Goal: Task Accomplishment & Management: Use online tool/utility

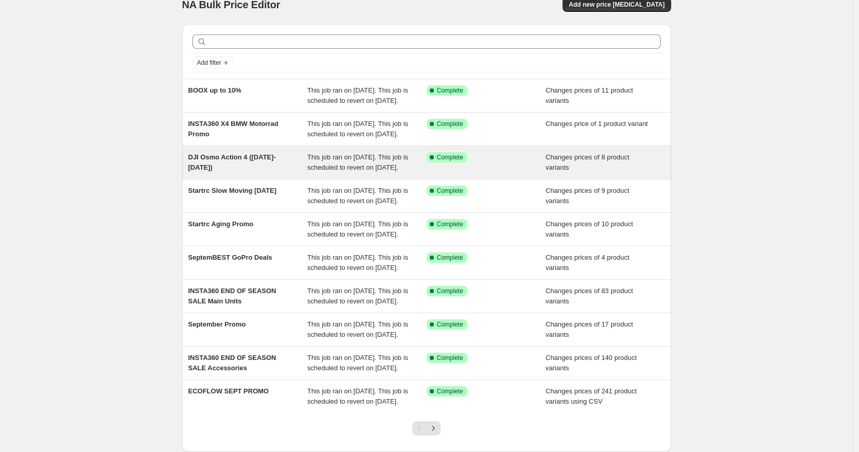
scroll to position [12, 0]
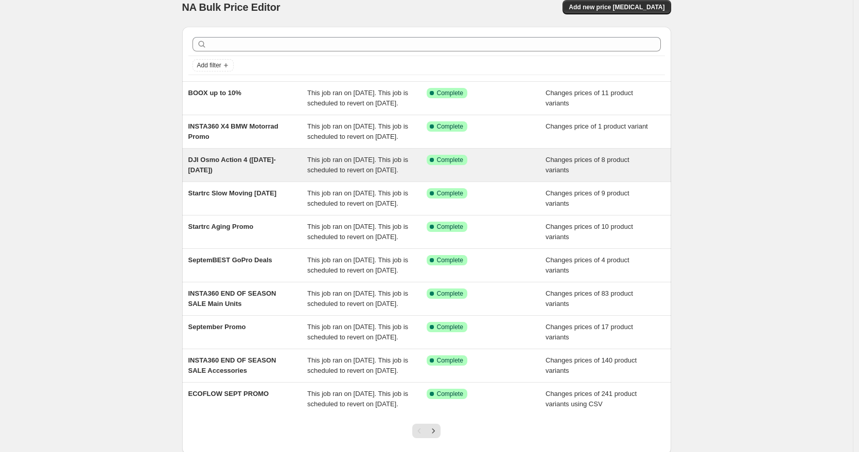
click at [276, 174] on span "DJI Osmo Action 4 ([DATE]-[DATE])" at bounding box center [231, 165] width 87 height 18
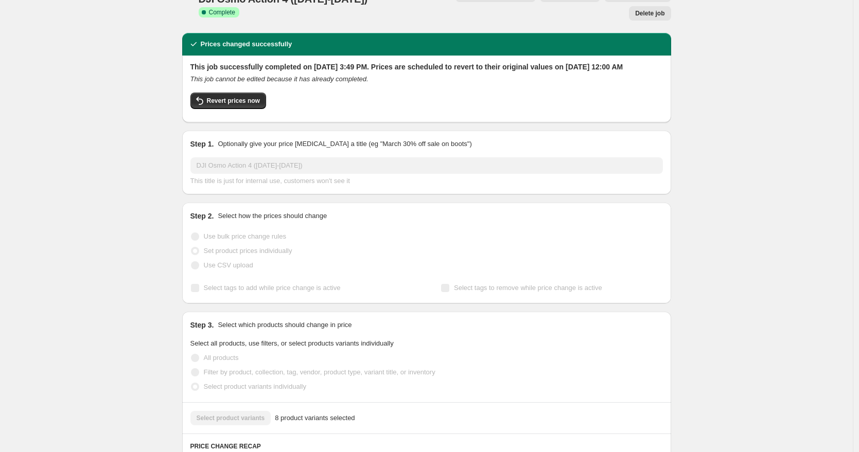
scroll to position [28, 0]
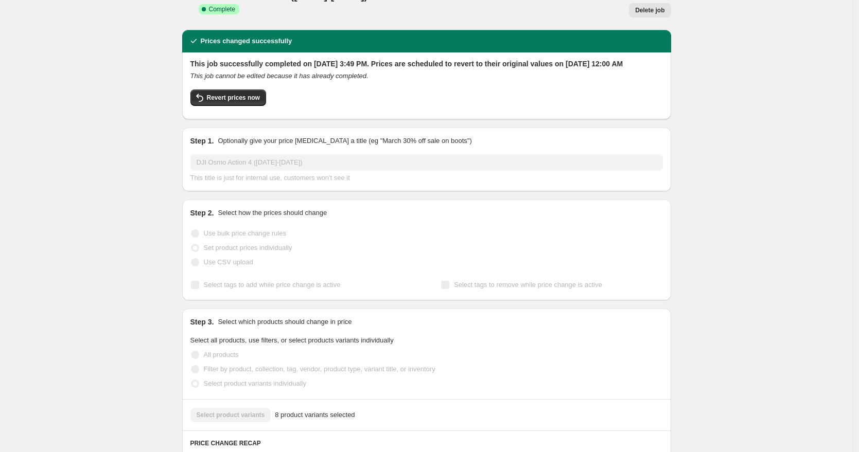
click at [232, 281] on span "Select tags to add while price change is active" at bounding box center [272, 285] width 137 height 8
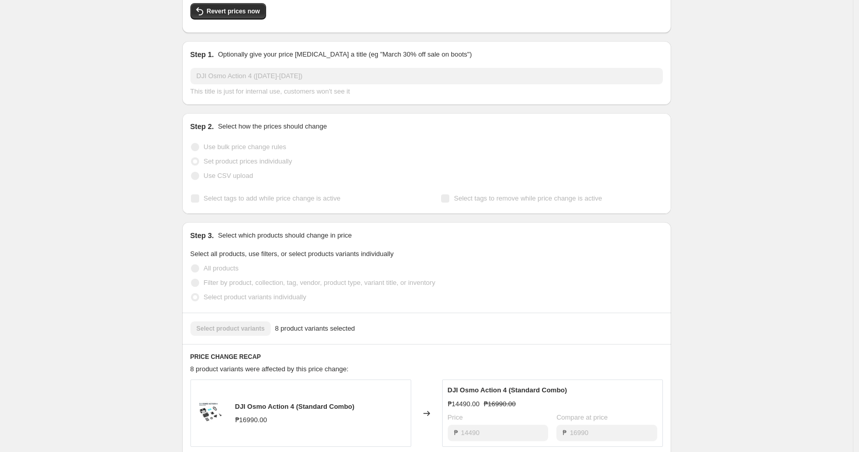
click at [349, 290] on div "Select product variants individually" at bounding box center [426, 297] width 472 height 14
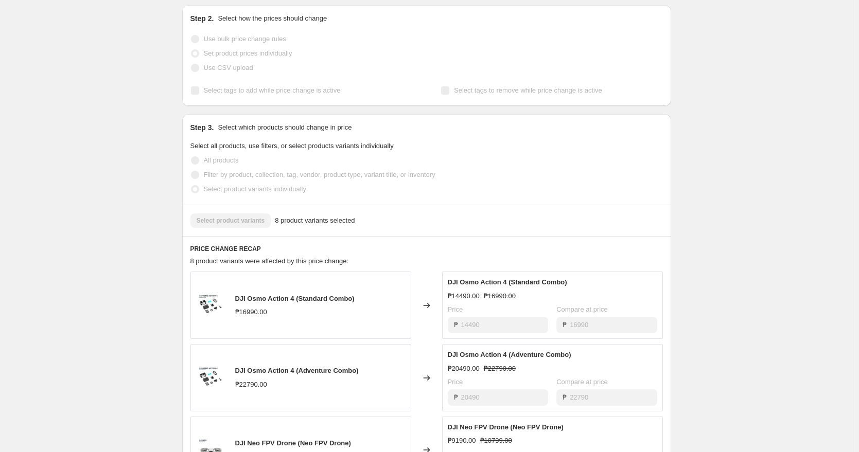
scroll to position [0, 0]
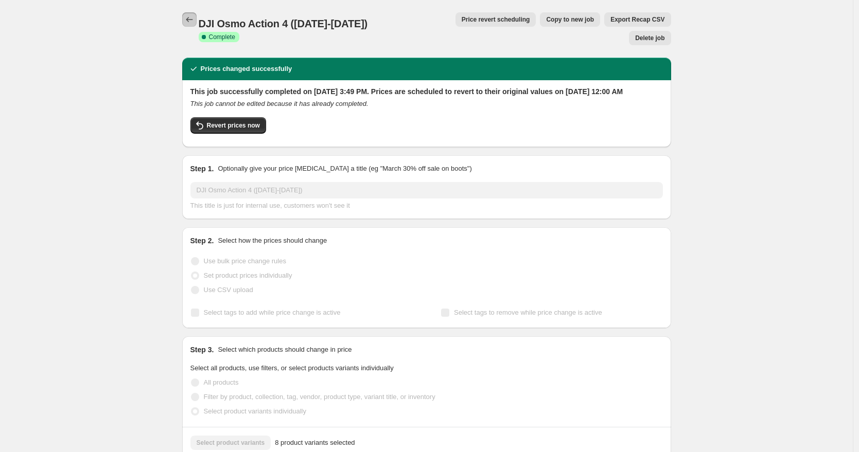
click at [190, 19] on icon "Price change jobs" at bounding box center [189, 19] width 10 height 10
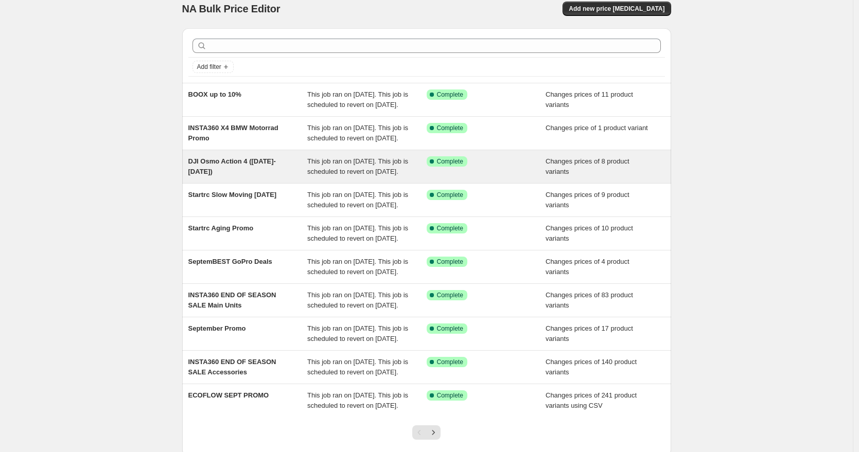
scroll to position [14, 0]
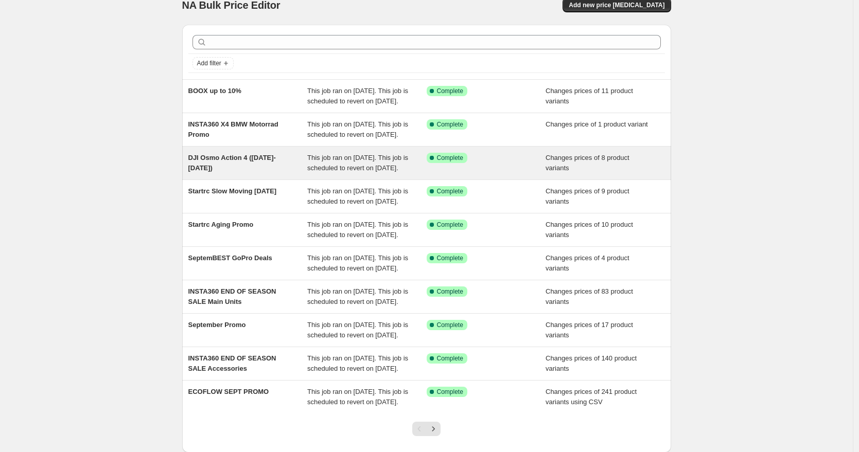
click at [510, 173] on div "Success Complete Complete" at bounding box center [486, 163] width 119 height 21
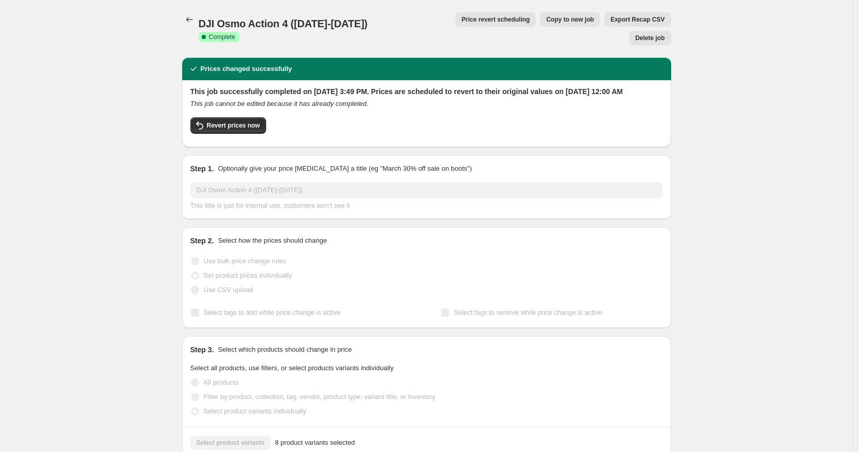
click at [248, 121] on span "Revert prices now" at bounding box center [233, 125] width 53 height 8
checkbox input "false"
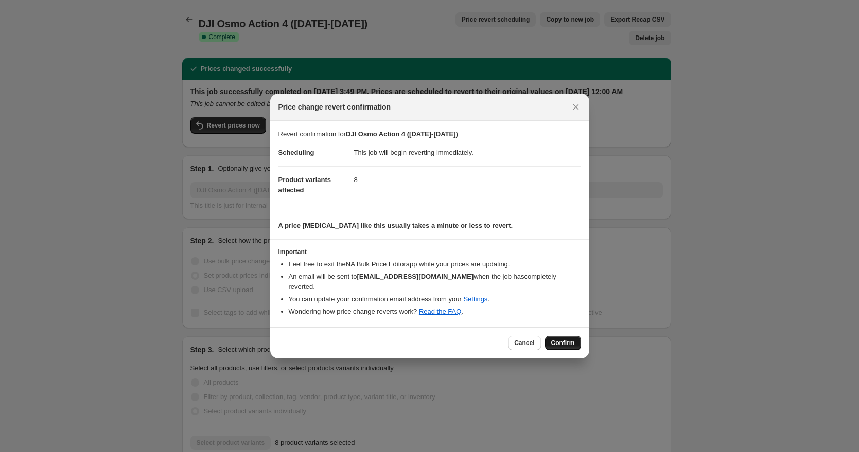
click at [565, 339] on span "Confirm" at bounding box center [563, 343] width 24 height 8
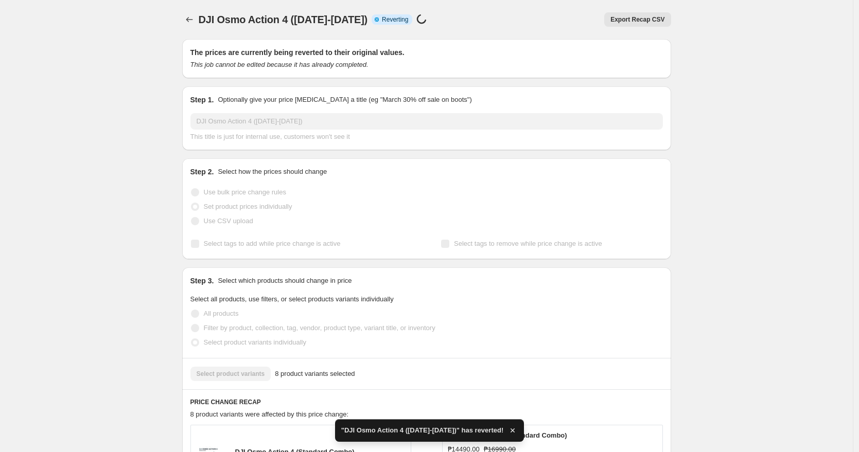
checkbox input "true"
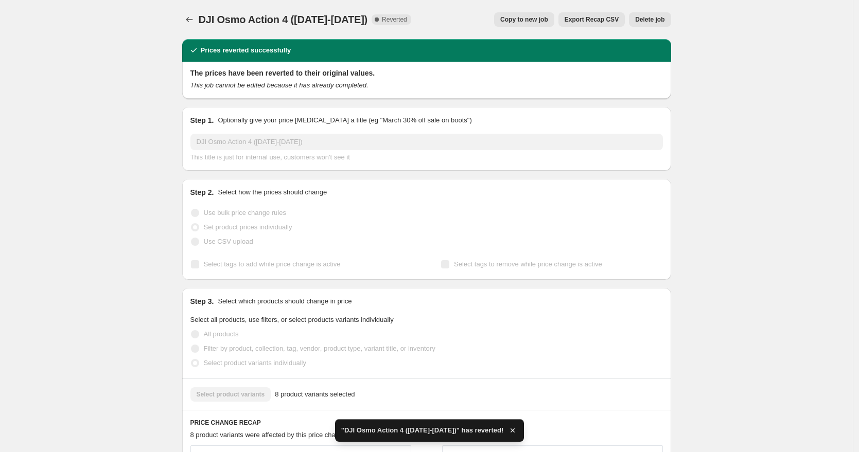
click at [540, 17] on span "Copy to new job" at bounding box center [524, 19] width 48 height 8
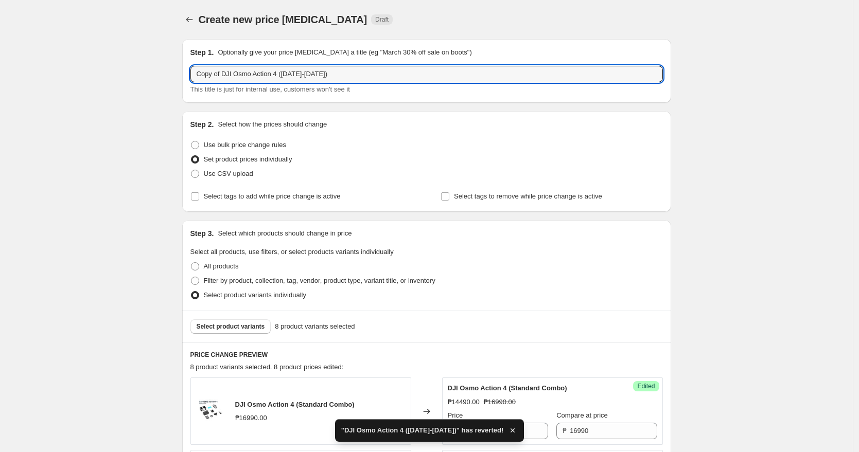
drag, startPoint x: 224, startPoint y: 73, endPoint x: 185, endPoint y: 71, distance: 39.7
click at [184, 71] on div "Step 1. Optionally give your price [MEDICAL_DATA] a title (eg "March 30% off sa…" at bounding box center [426, 71] width 489 height 64
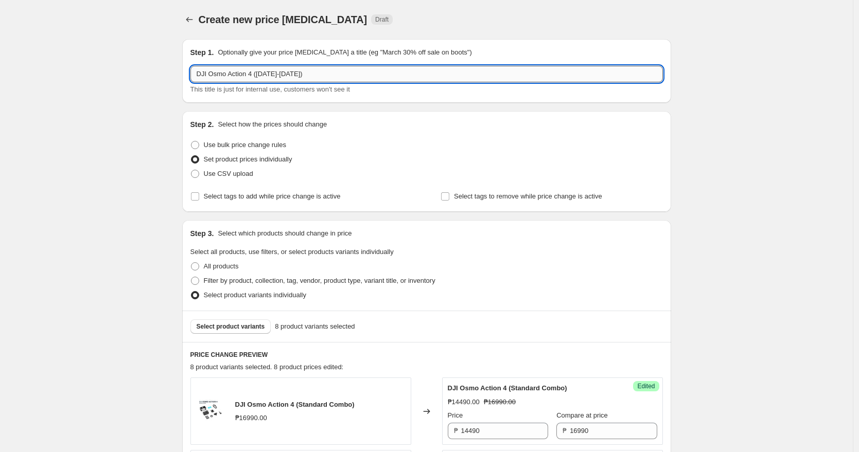
click at [201, 76] on input "DJI Osmo Action 4 ([DATE]-[DATE])" at bounding box center [426, 74] width 472 height 16
drag, startPoint x: 211, startPoint y: 74, endPoint x: 256, endPoint y: 74, distance: 44.8
click at [256, 74] on input "DJI Osmo Action 4 ([DATE]-[DATE])" at bounding box center [426, 74] width 472 height 16
type input "DJI September Promo ([DATE]-[DATE])"
click at [196, 197] on input "Select tags to add while price change is active" at bounding box center [195, 196] width 8 height 8
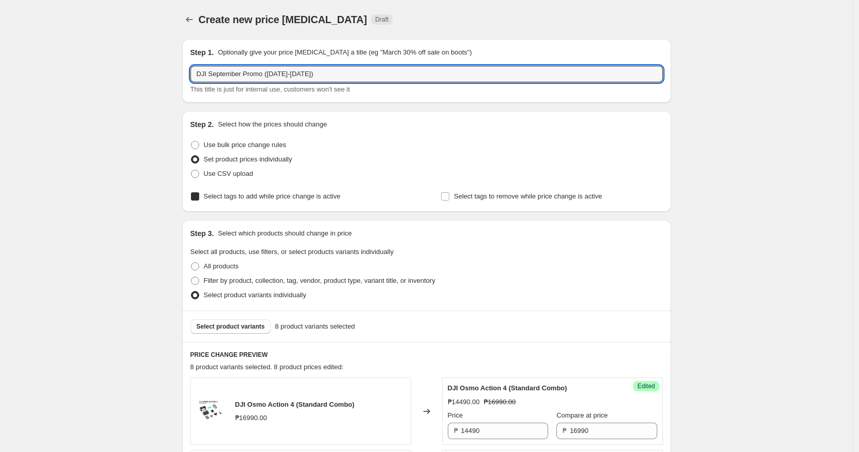
checkbox input "true"
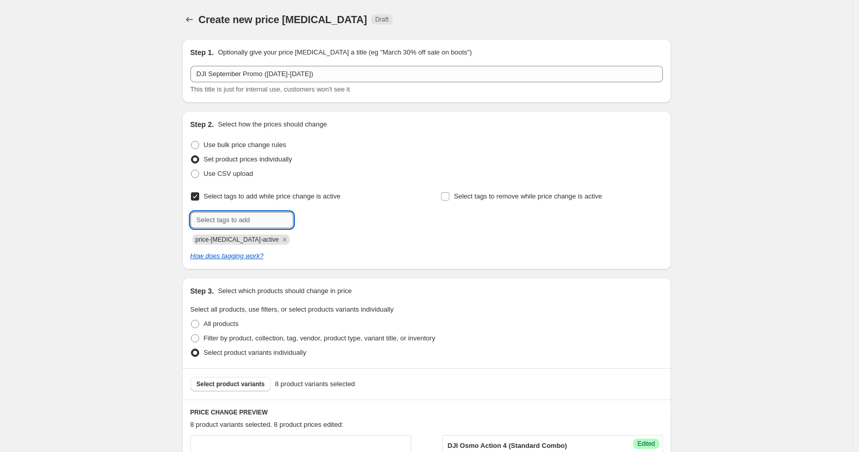
click at [230, 226] on input "text" at bounding box center [241, 220] width 103 height 16
paste input "Deals_DJI"
type input "Deals_DJI"
click at [330, 219] on span "Deals_DJI" at bounding box center [329, 219] width 29 height 7
click at [280, 239] on icon "Remove price-change-job-active" at bounding box center [284, 239] width 9 height 9
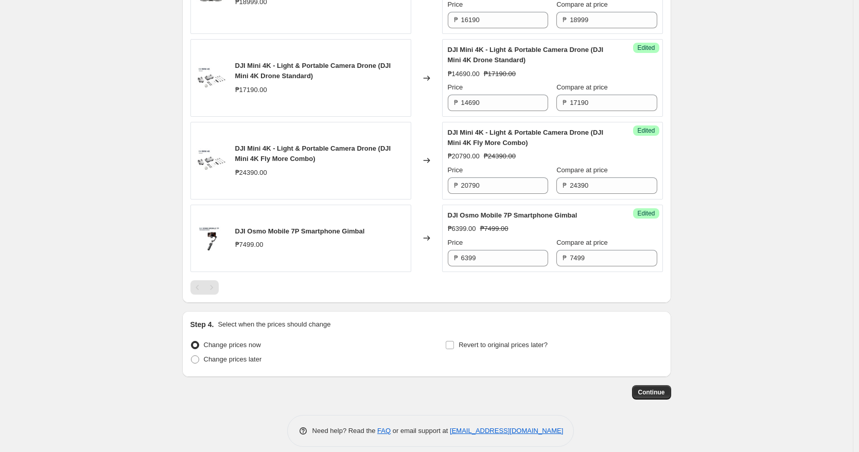
scroll to position [789, 0]
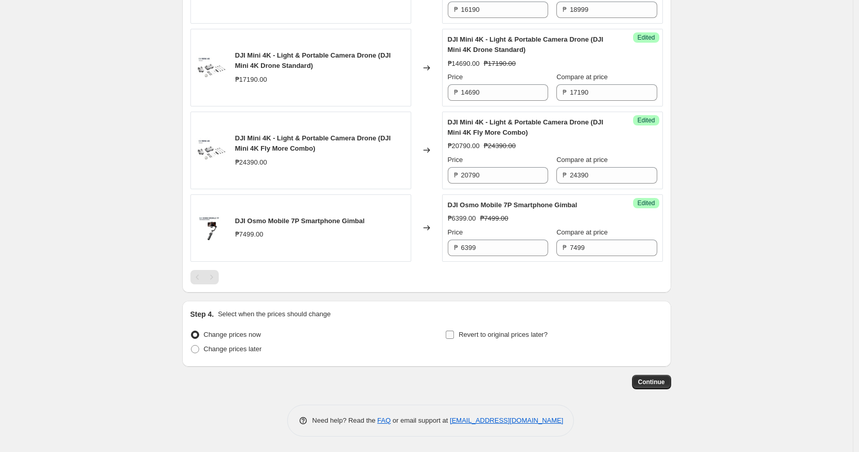
click at [453, 334] on input "Revert to original prices later?" at bounding box center [450, 335] width 8 height 8
checkbox input "true"
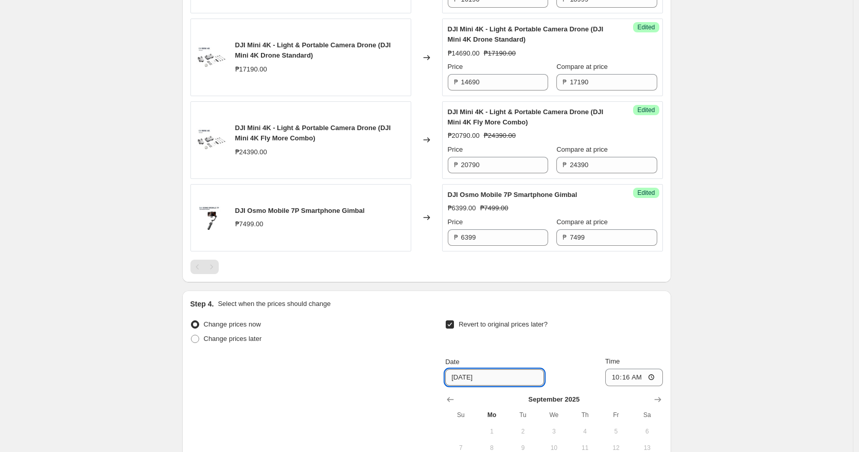
click at [469, 386] on input "[DATE]" at bounding box center [494, 377] width 99 height 16
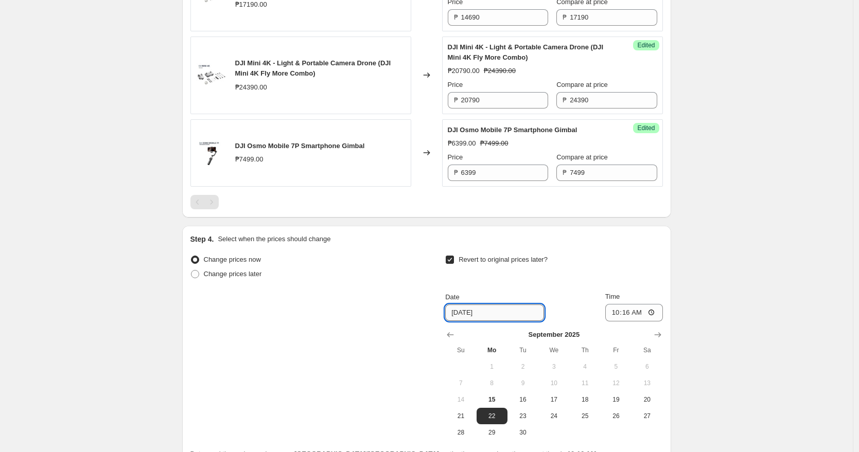
scroll to position [869, 0]
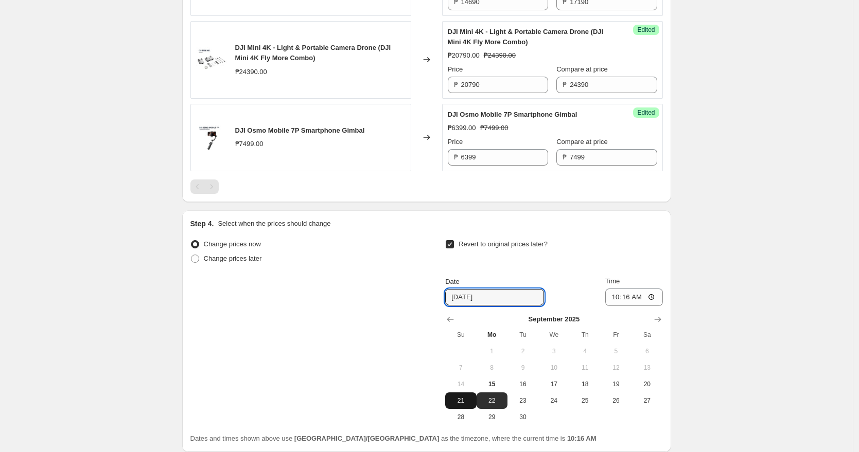
click at [466, 405] on button "21" at bounding box center [460, 401] width 31 height 16
type input "[DATE]"
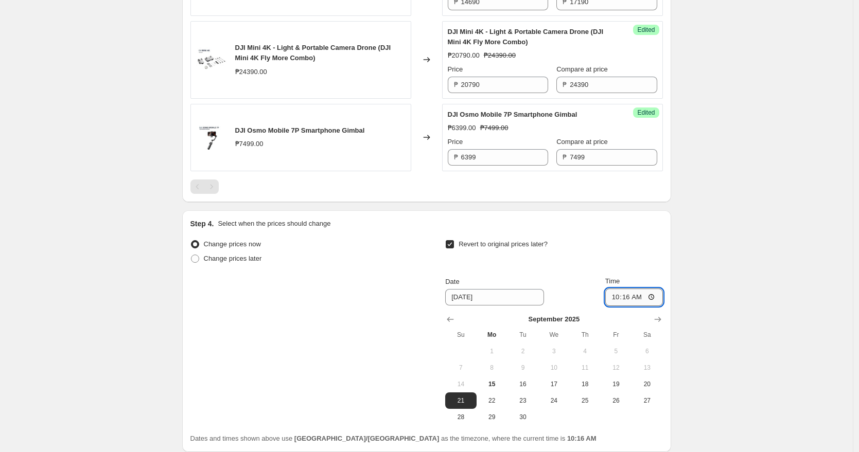
click at [614, 306] on input "10:16" at bounding box center [634, 297] width 58 height 17
type input "23:59"
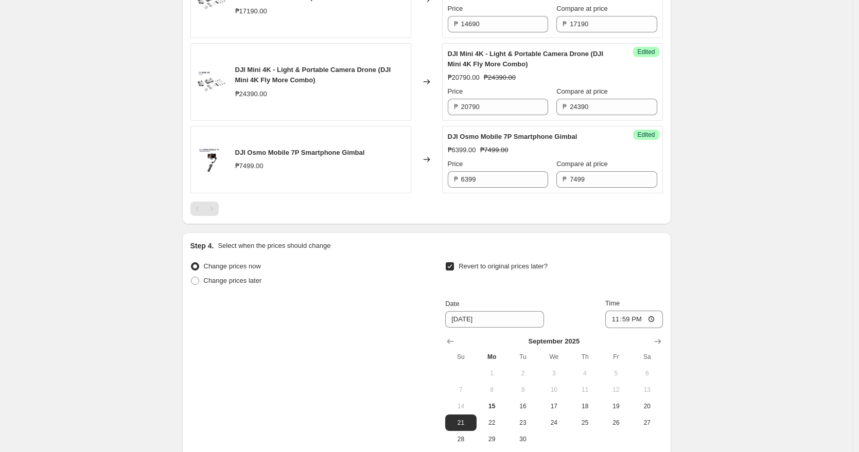
scroll to position [965, 0]
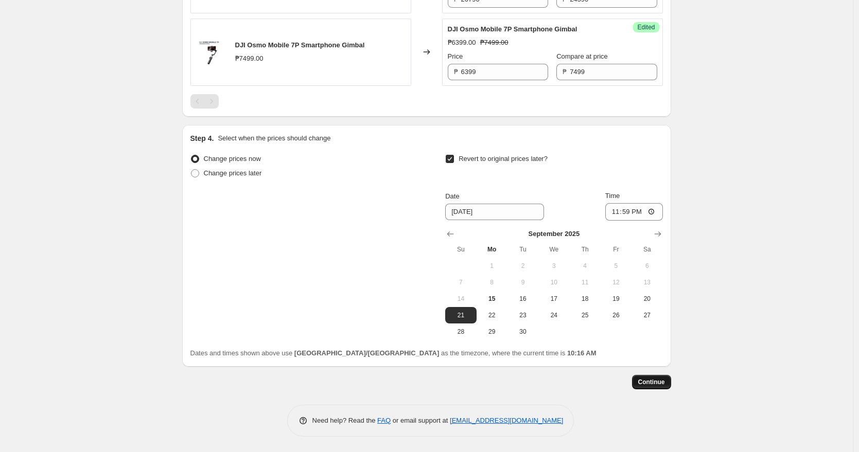
click at [656, 384] on span "Continue" at bounding box center [651, 382] width 27 height 8
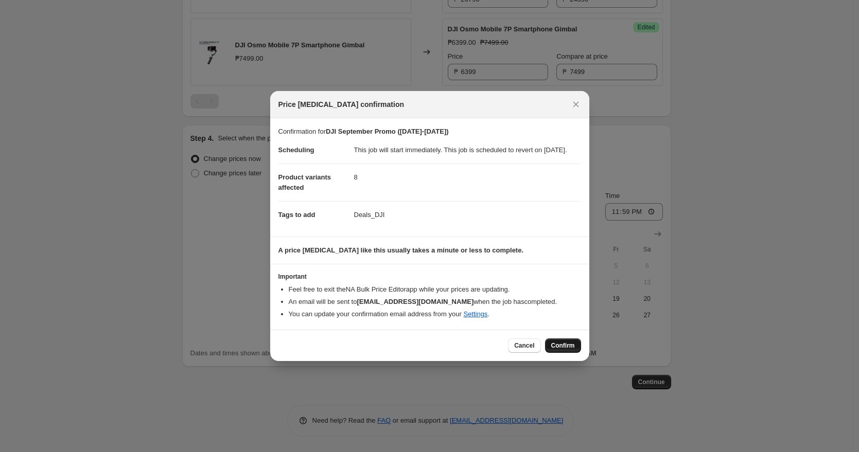
click at [566, 346] on button "Confirm" at bounding box center [563, 346] width 36 height 14
